Goal: Information Seeking & Learning: Learn about a topic

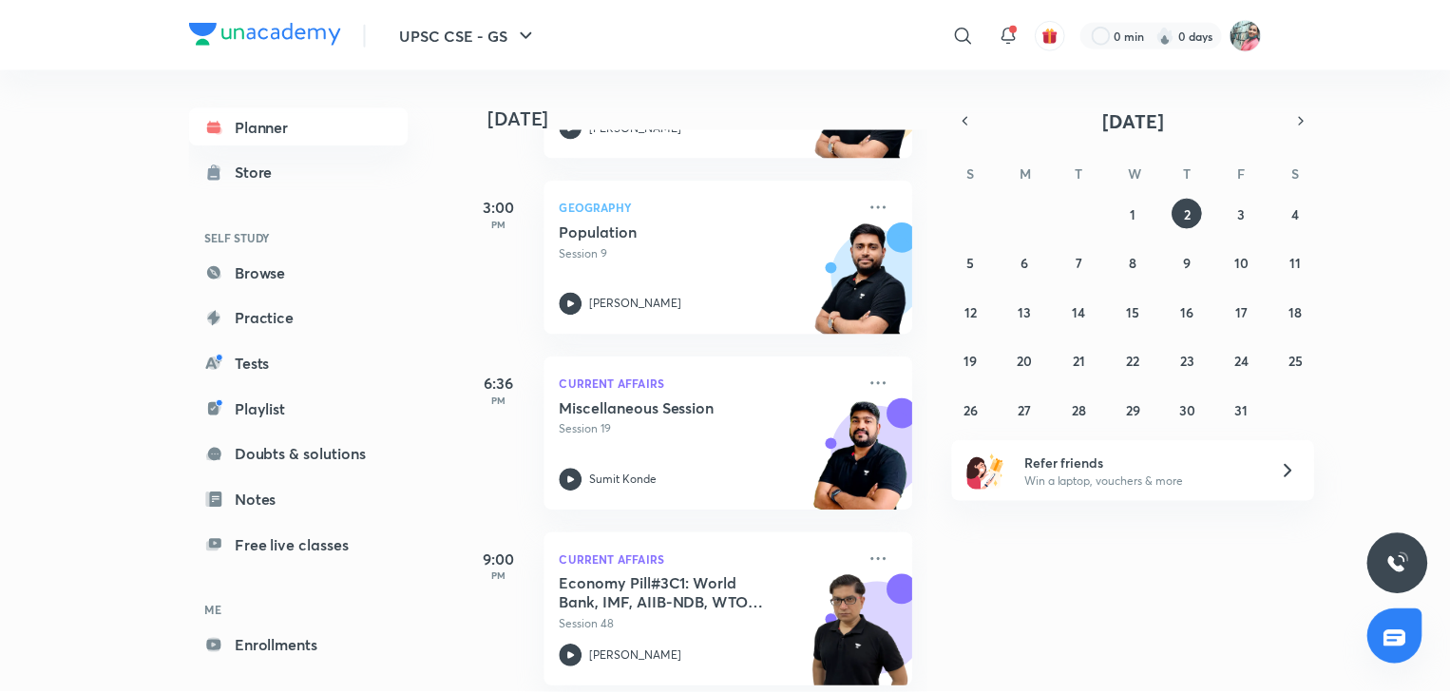
scroll to position [582, 0]
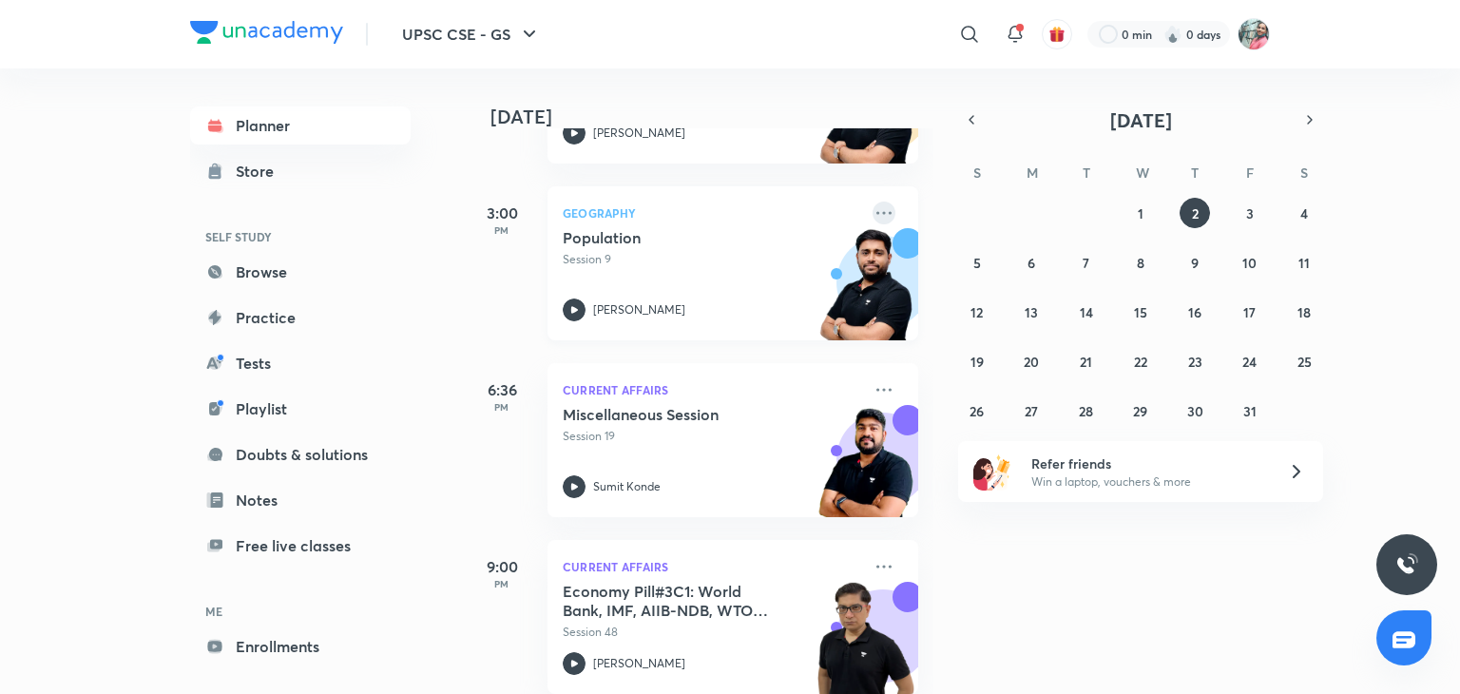
click at [872, 210] on icon at bounding box center [883, 212] width 23 height 23
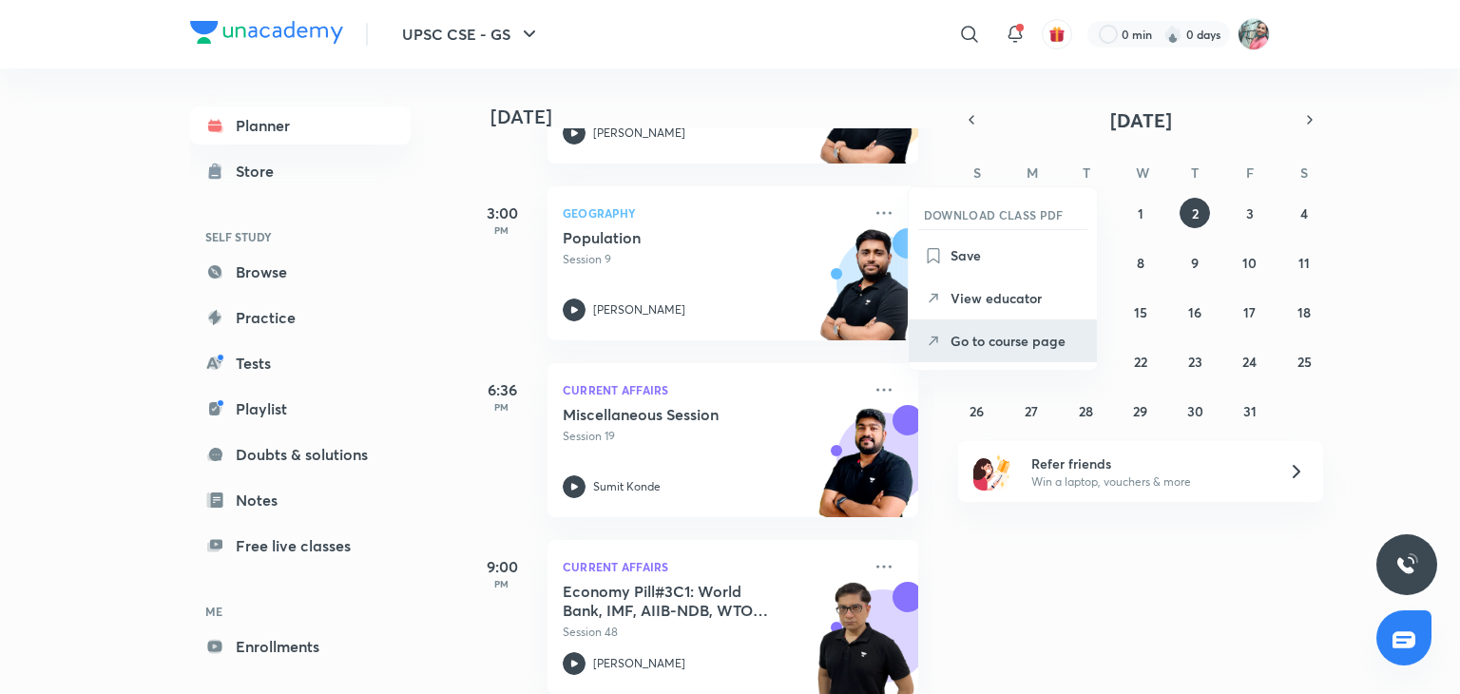
click at [971, 345] on p "Go to course page" at bounding box center [1015, 341] width 131 height 20
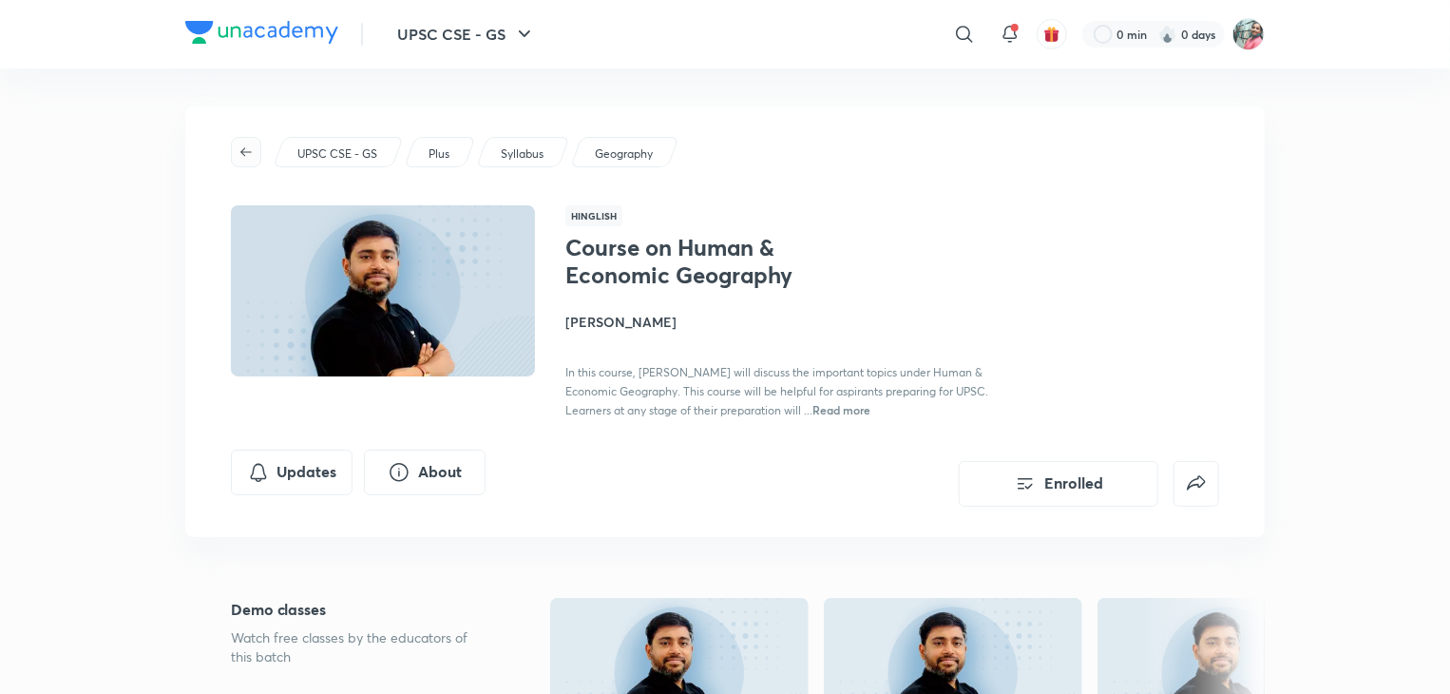
click at [250, 147] on icon "button" at bounding box center [246, 151] width 15 height 15
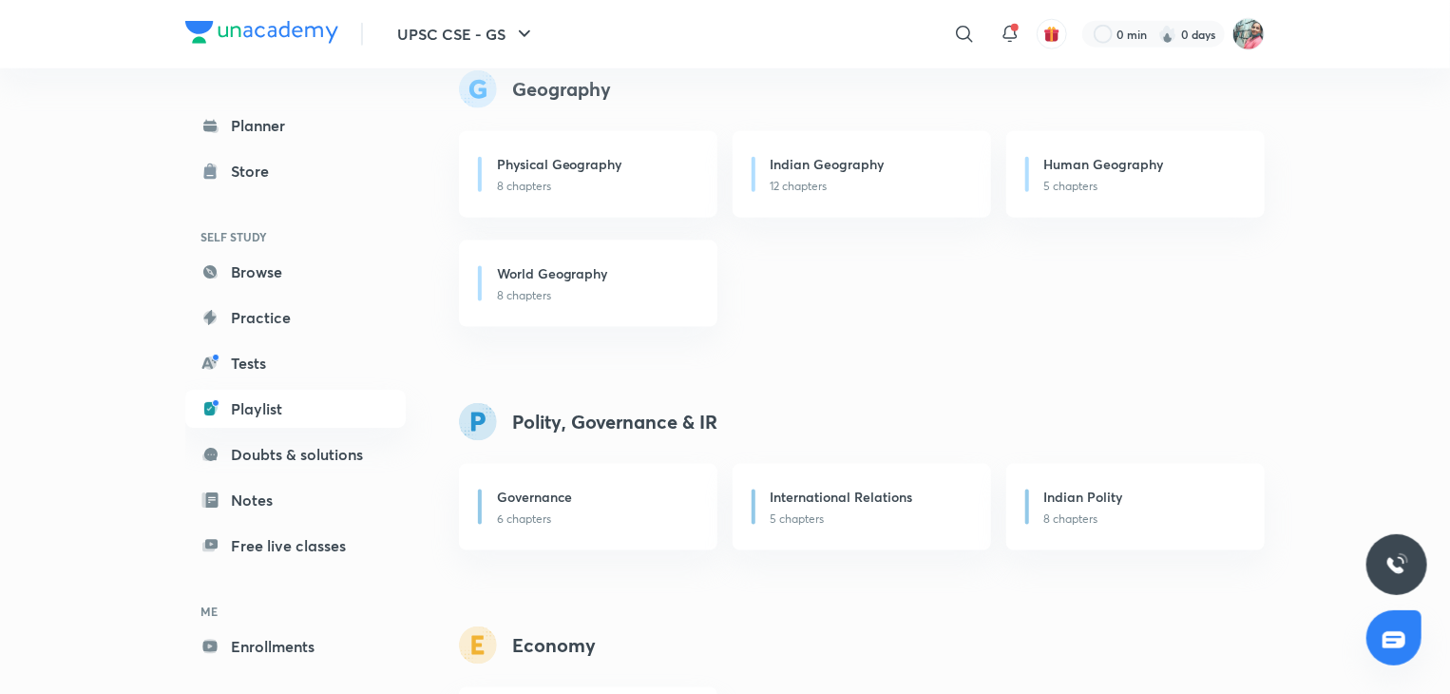
scroll to position [1132, 0]
click at [283, 132] on link "Planner" at bounding box center [295, 125] width 220 height 38
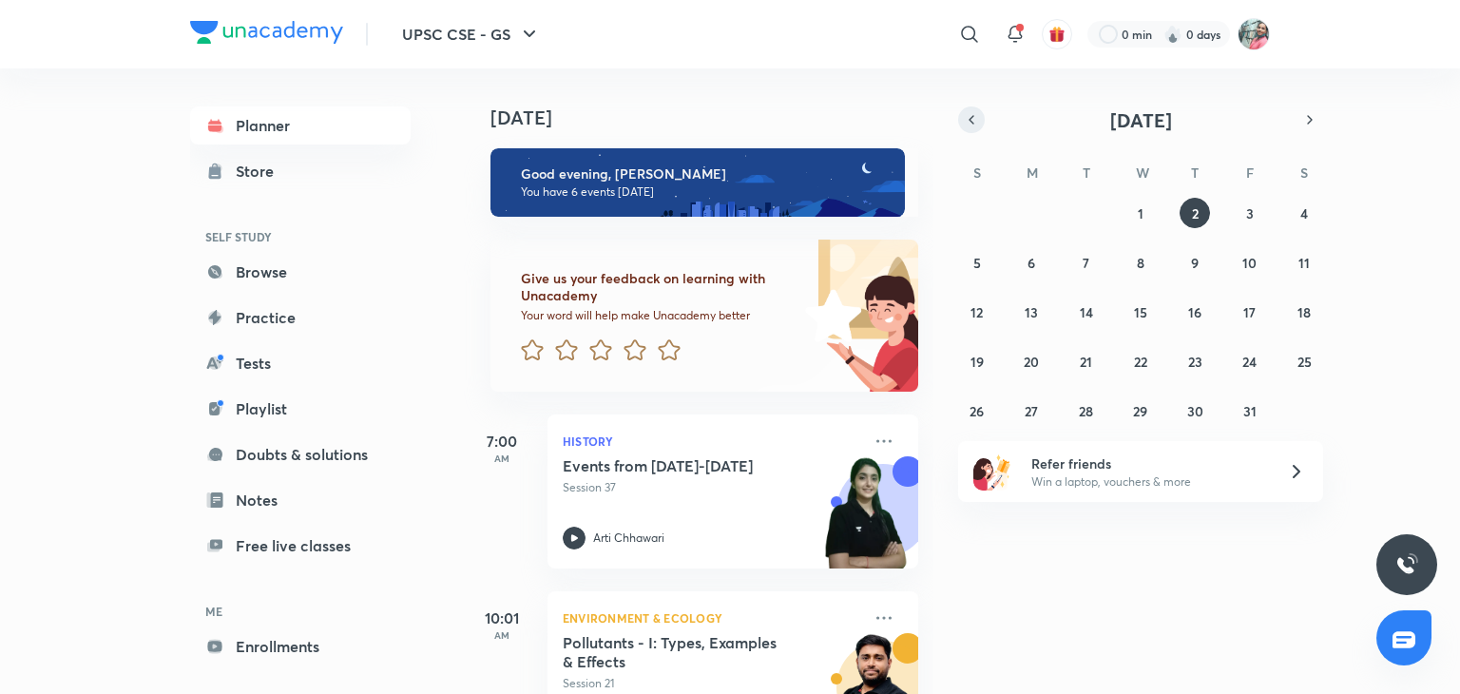
click at [965, 120] on icon "button" at bounding box center [971, 119] width 15 height 17
click at [1033, 271] on button "8" at bounding box center [1031, 262] width 30 height 30
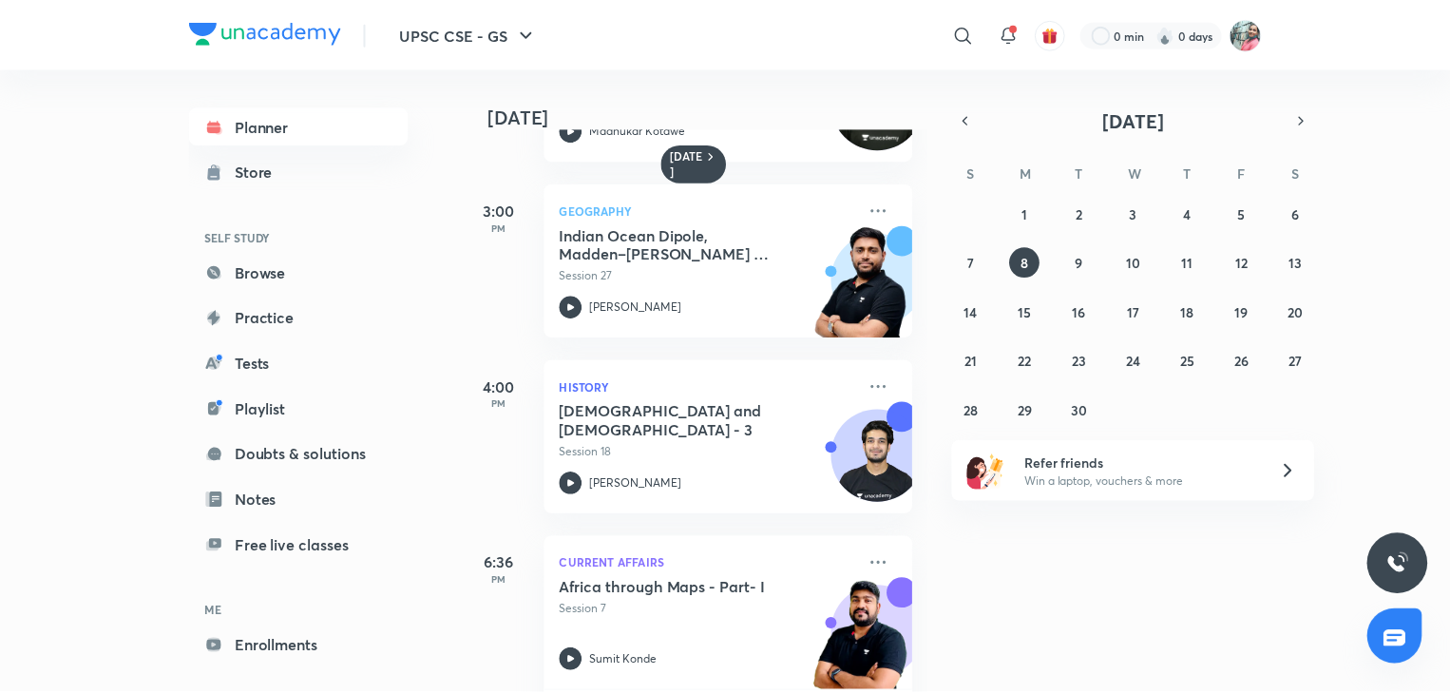
scroll to position [330, 0]
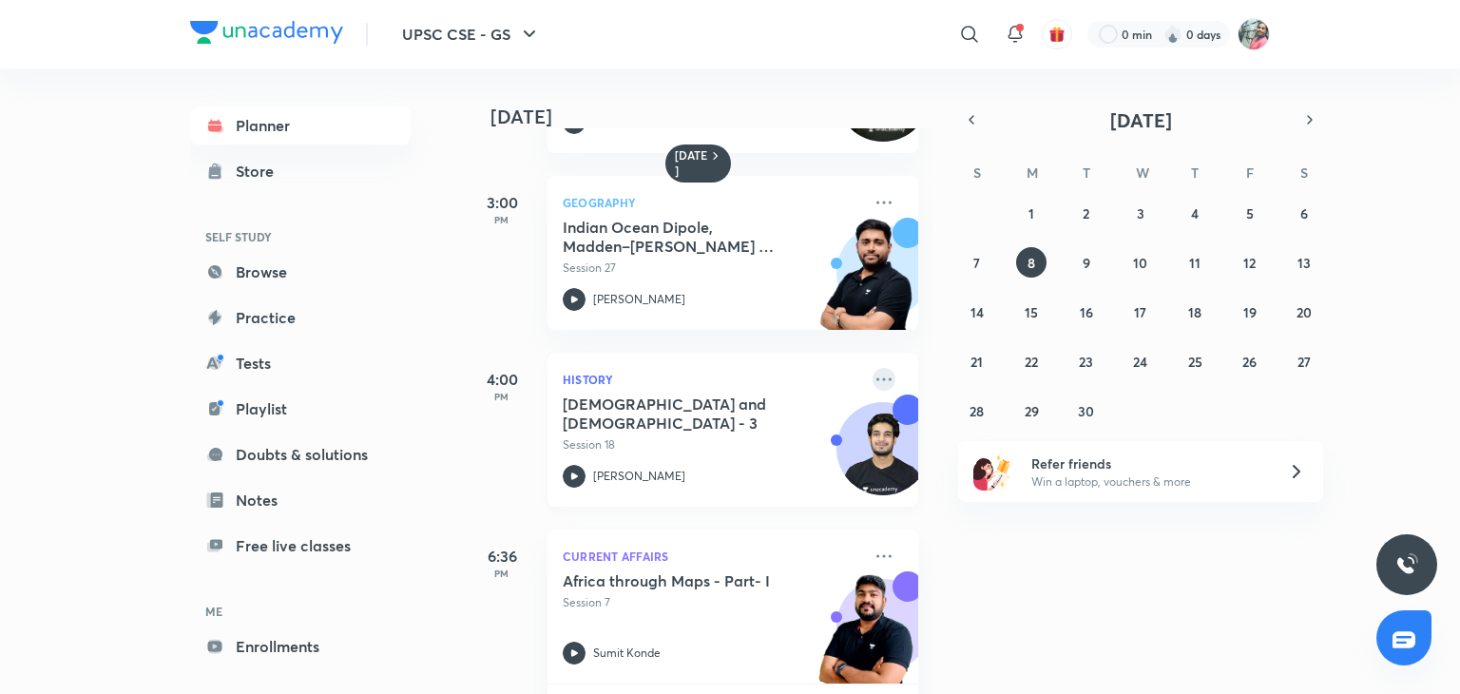
click at [872, 370] on icon at bounding box center [883, 379] width 23 height 23
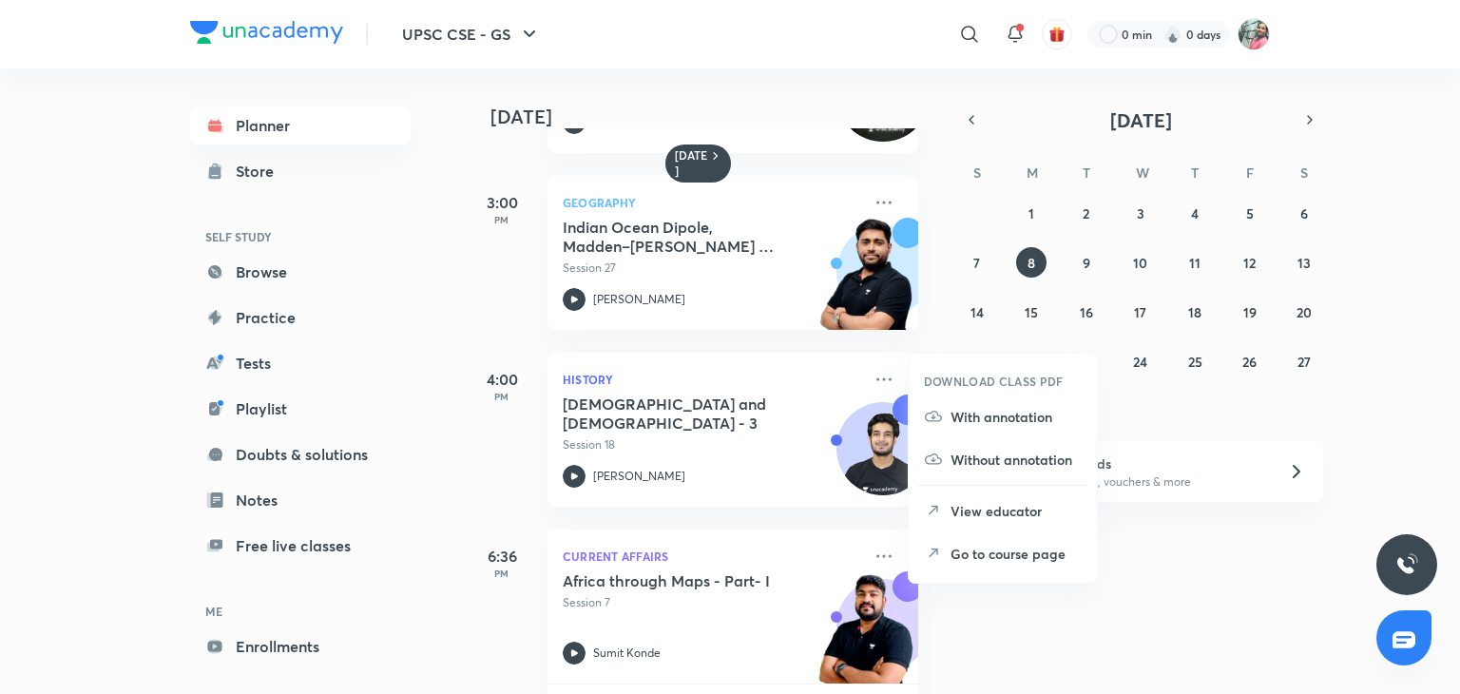
click at [977, 554] on p "Go to course page" at bounding box center [1015, 554] width 131 height 20
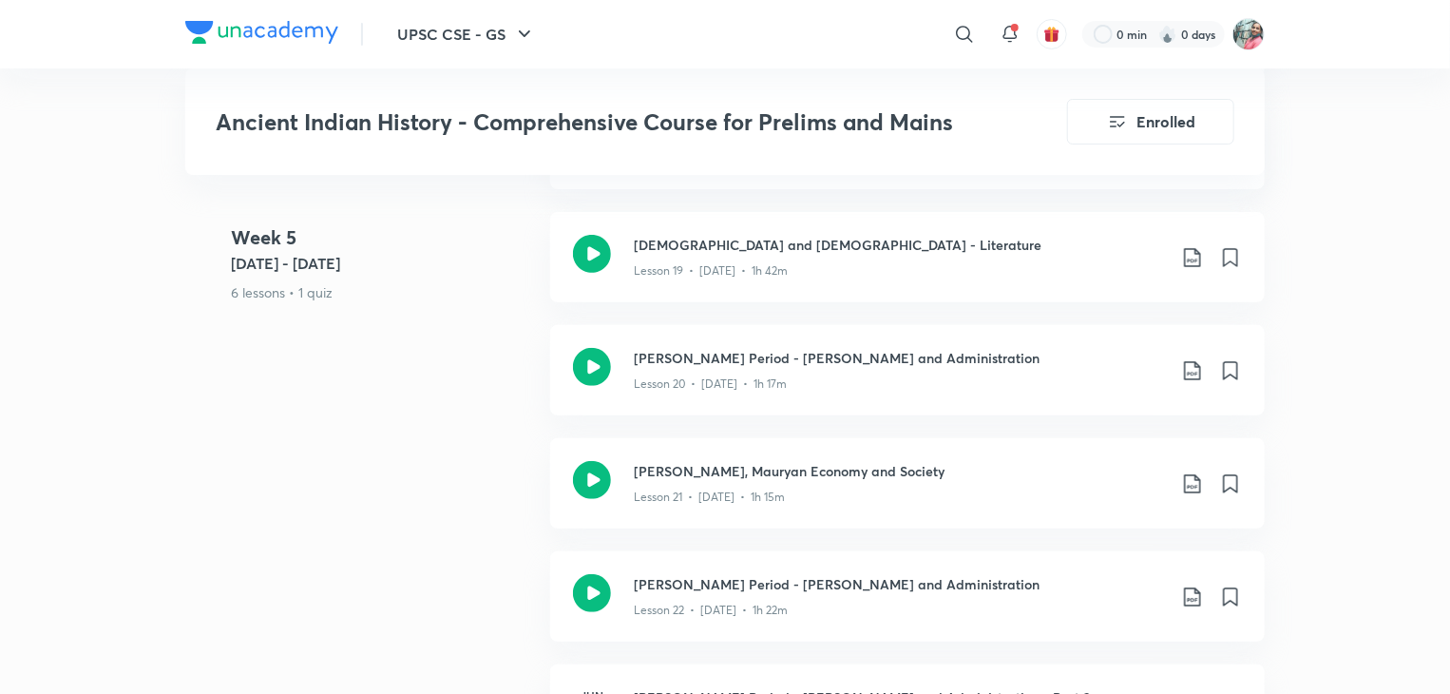
scroll to position [3805, 0]
click at [828, 461] on h3 "[PERSON_NAME], Mauryan Economy and Society" at bounding box center [900, 471] width 532 height 20
